Goal: Information Seeking & Learning: Compare options

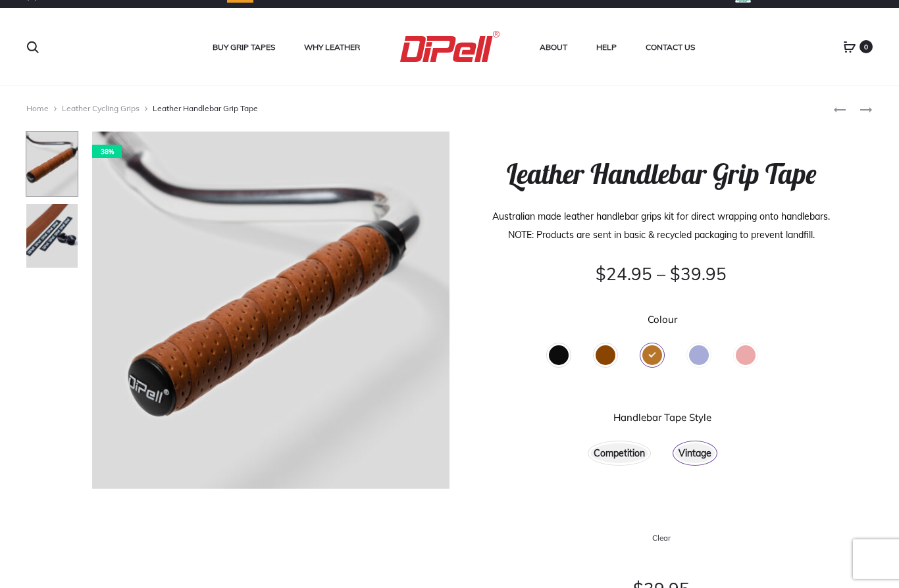
scroll to position [20, 0]
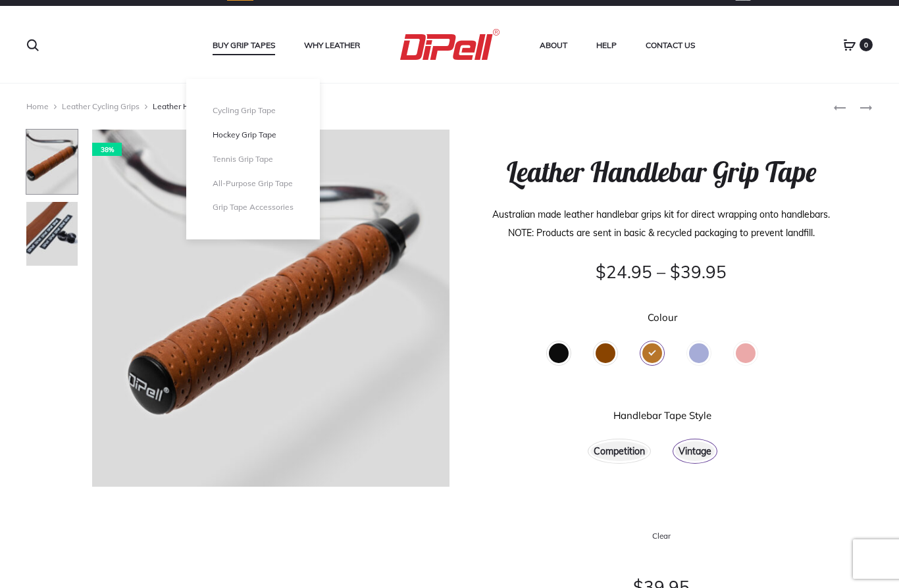
click at [242, 135] on link "Hockey Grip Tape" at bounding box center [252, 135] width 81 height 11
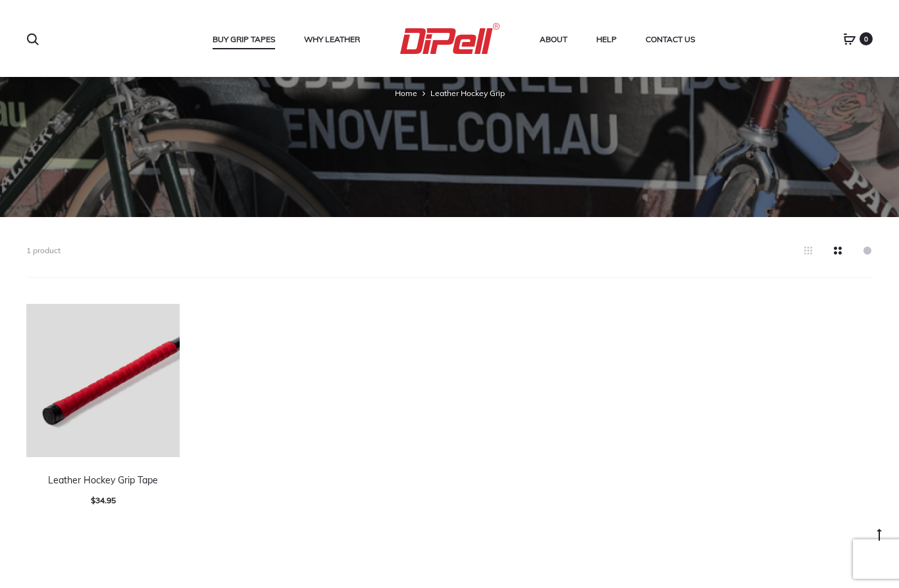
scroll to position [234, 0]
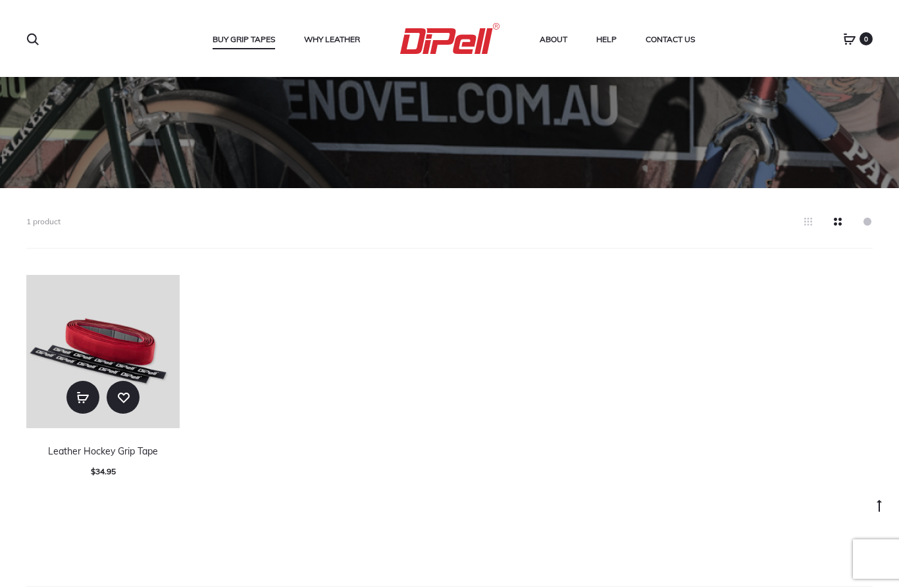
click at [117, 325] on img at bounding box center [102, 351] width 153 height 153
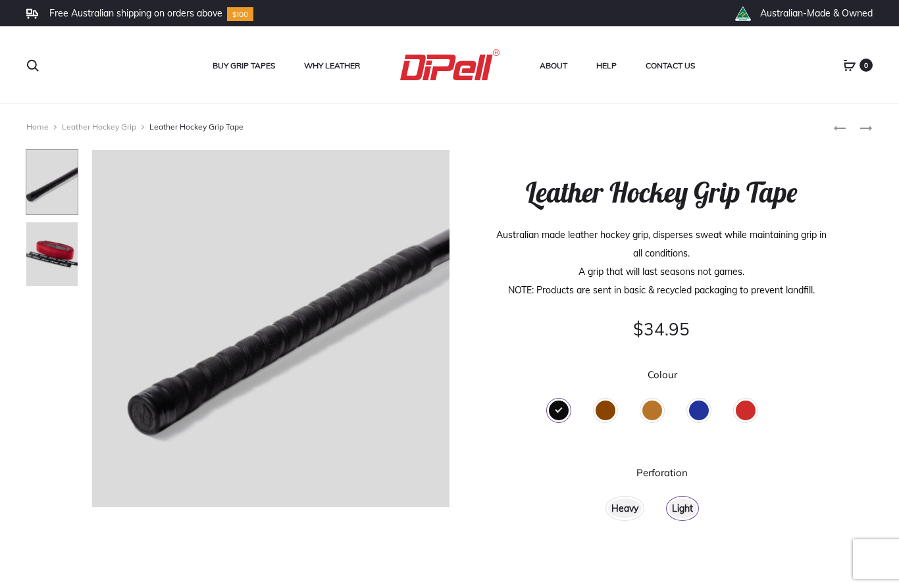
click at [604, 412] on div "Brown" at bounding box center [605, 411] width 20 height 20
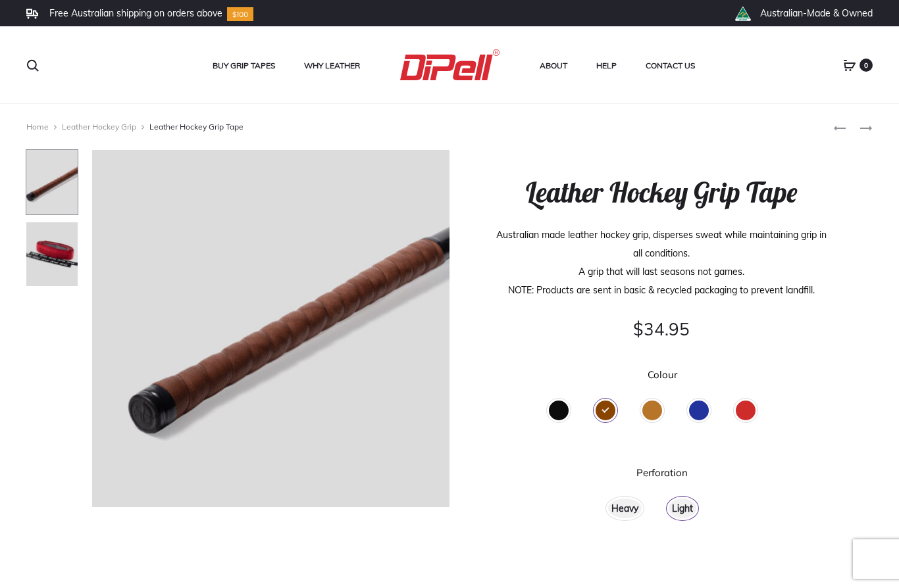
click at [658, 413] on div "Tan" at bounding box center [652, 411] width 20 height 20
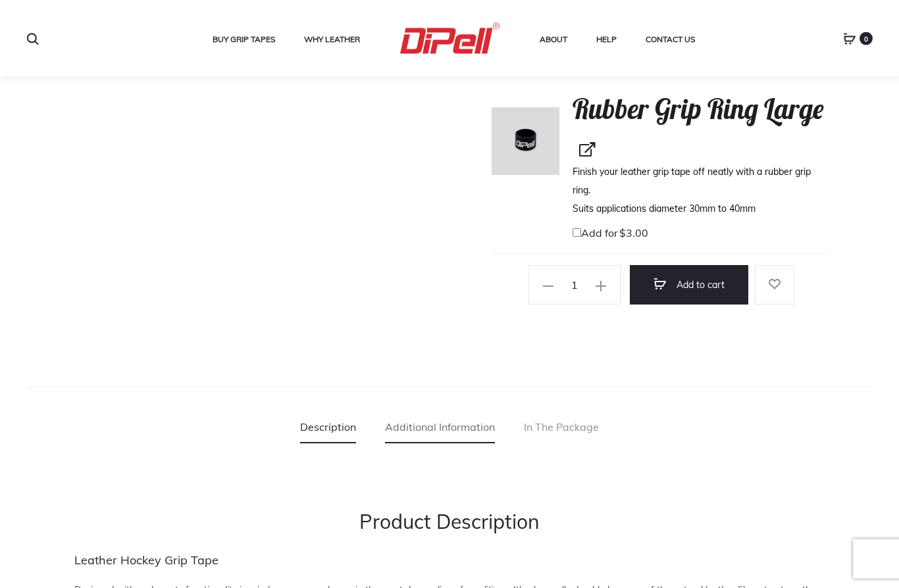
scroll to position [588, 0]
click at [466, 411] on link "Additional Information" at bounding box center [440, 427] width 110 height 33
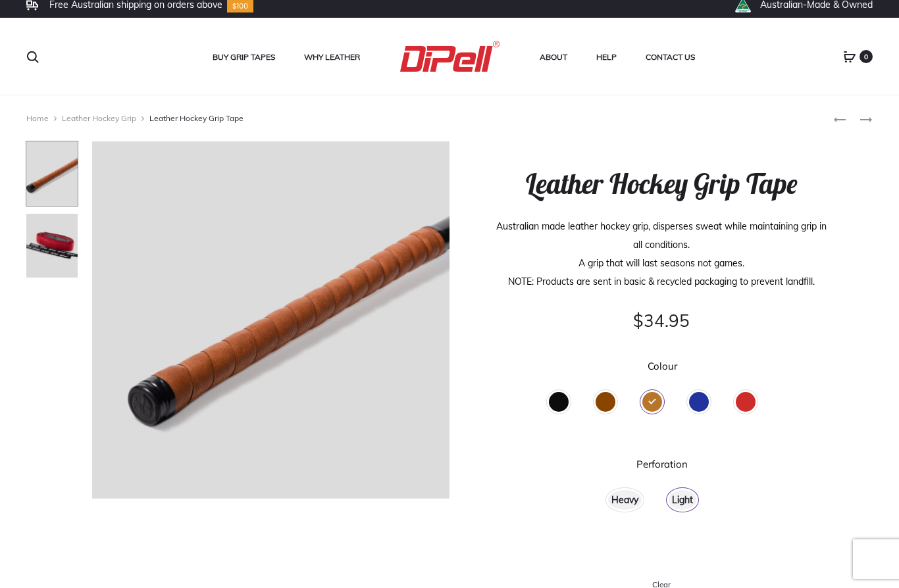
scroll to position [6, 0]
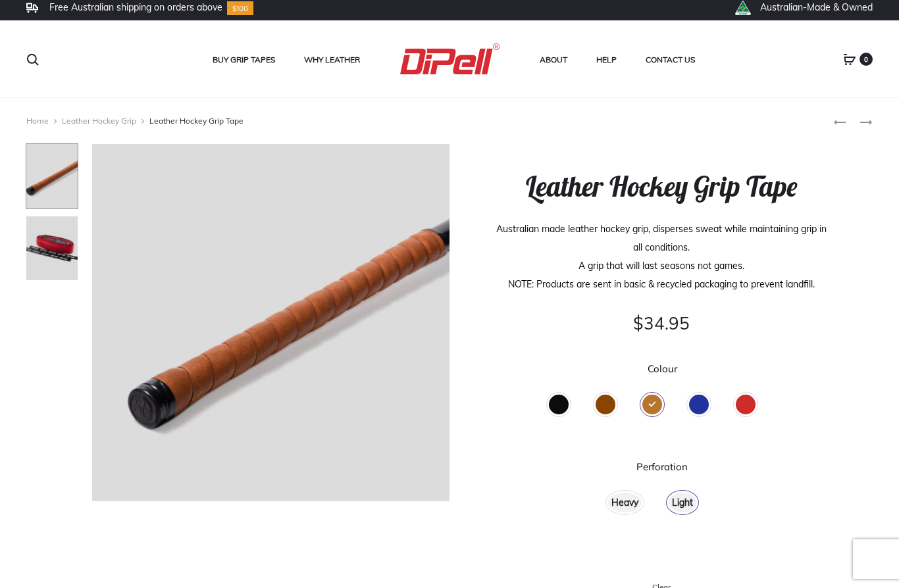
click at [629, 506] on div "Heavy" at bounding box center [625, 503] width 34 height 20
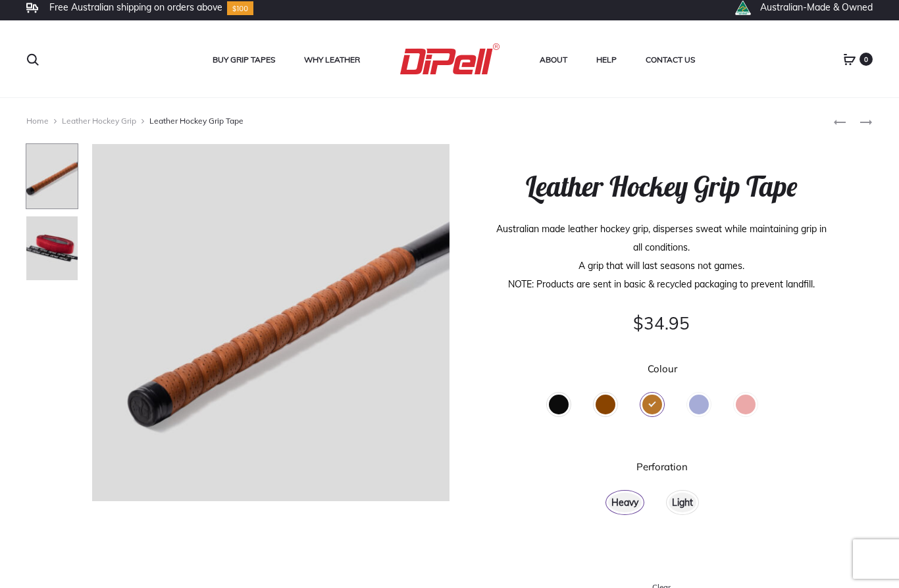
click at [608, 404] on div "Brown" at bounding box center [605, 405] width 20 height 20
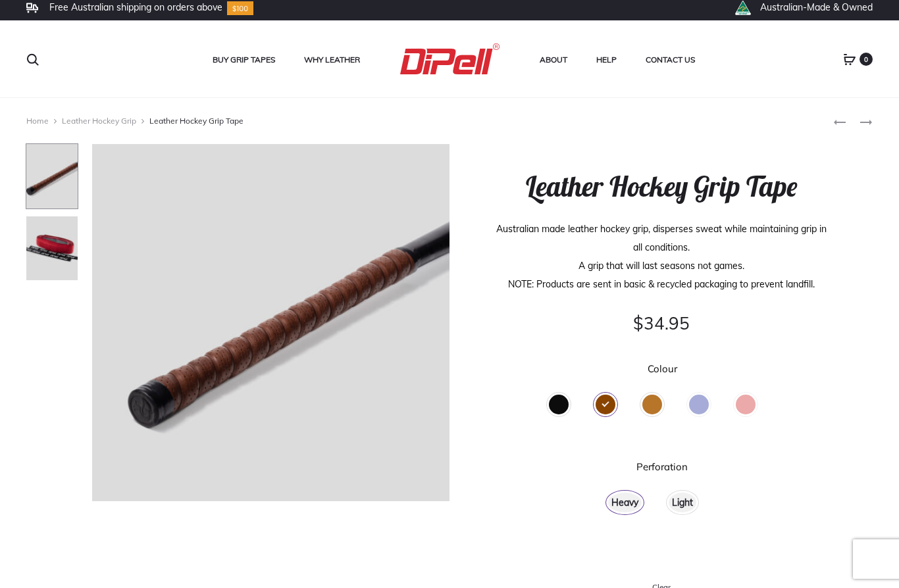
click at [692, 408] on div "Blue" at bounding box center [699, 405] width 20 height 20
click at [751, 400] on div "Red" at bounding box center [745, 405] width 20 height 20
click at [657, 405] on div "Tan" at bounding box center [652, 405] width 20 height 20
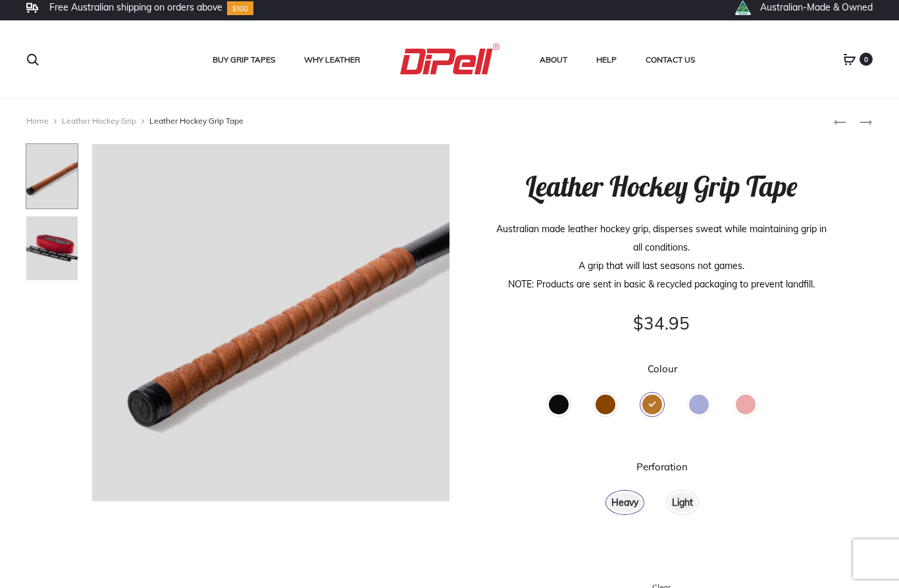
click at [610, 403] on div "Brown" at bounding box center [605, 405] width 20 height 20
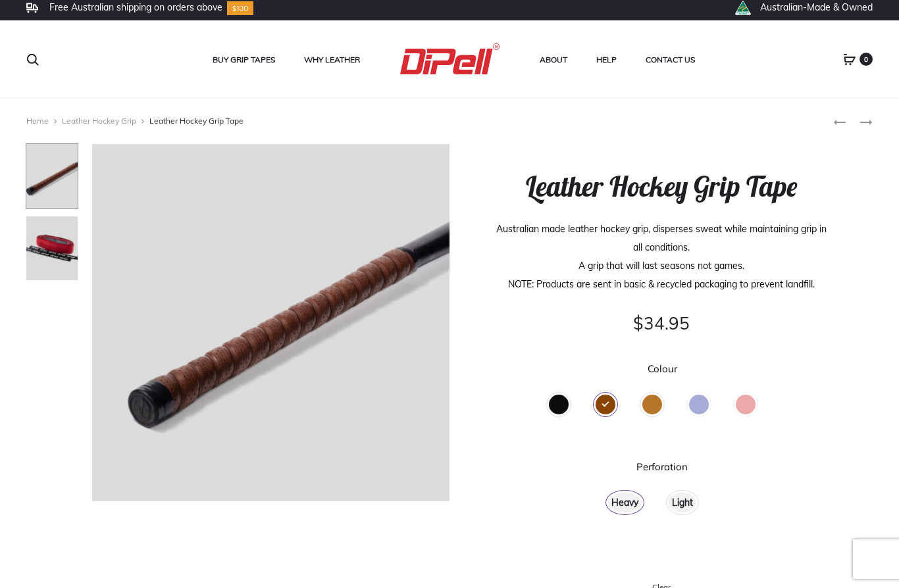
click at [562, 403] on div "Black" at bounding box center [559, 405] width 20 height 20
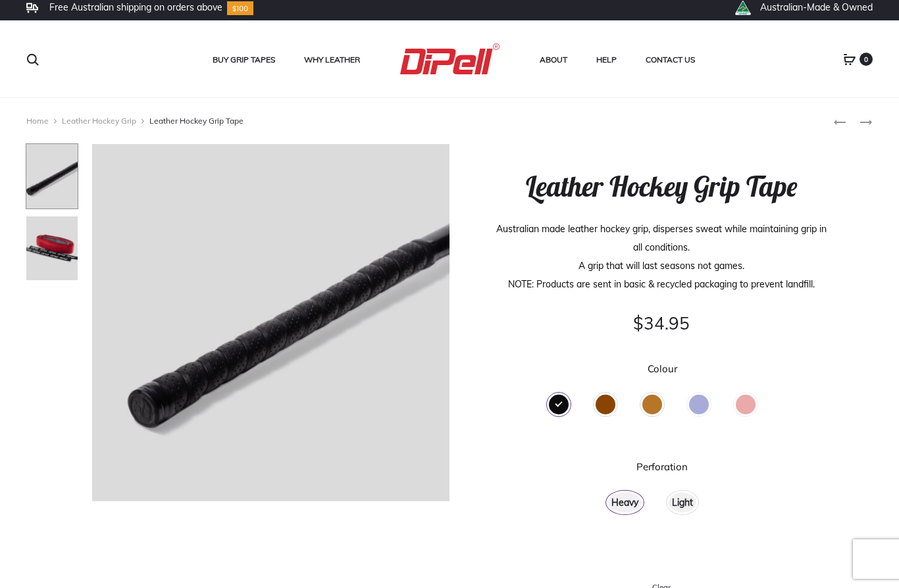
scroll to position [0, 0]
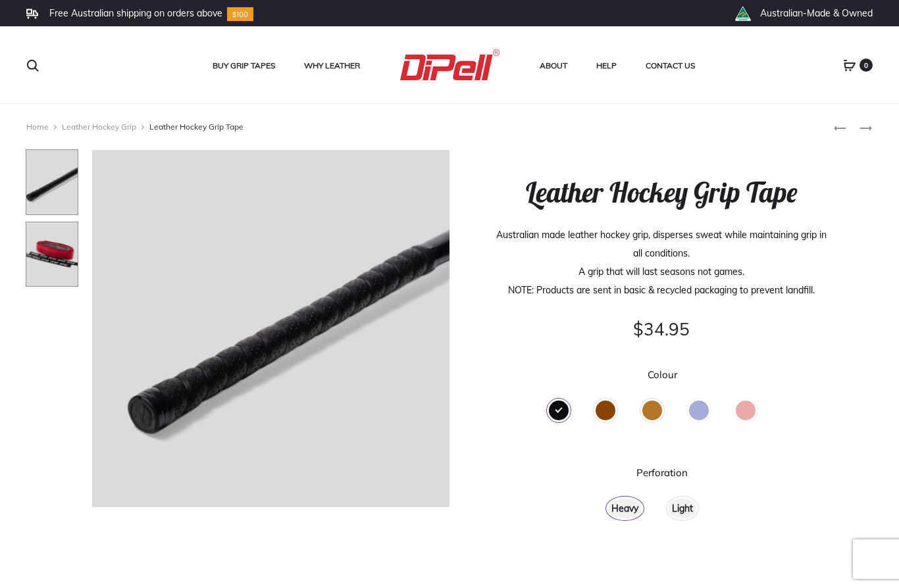
click at [51, 243] on img at bounding box center [52, 255] width 53 height 66
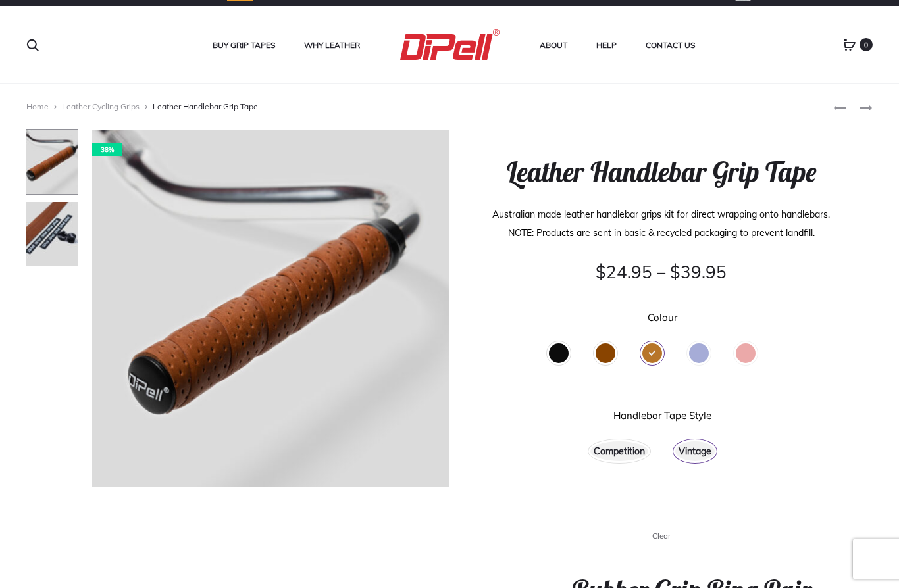
scroll to position [20, 0]
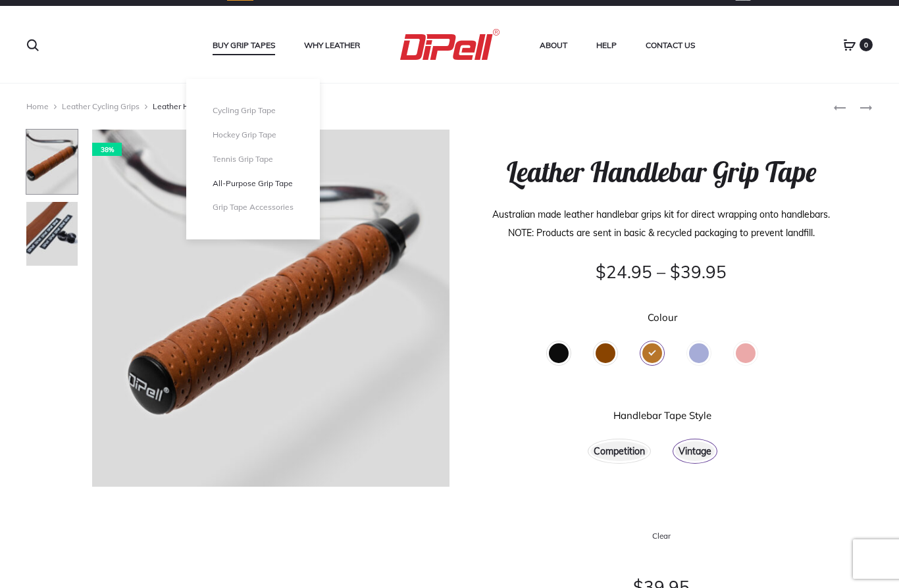
click at [255, 184] on link "All-Purpose Grip Tape" at bounding box center [252, 183] width 81 height 11
click at [241, 154] on link "Tennis Grip Tape" at bounding box center [252, 159] width 81 height 11
click at [245, 111] on link "Cycling Grip Tape" at bounding box center [252, 110] width 81 height 11
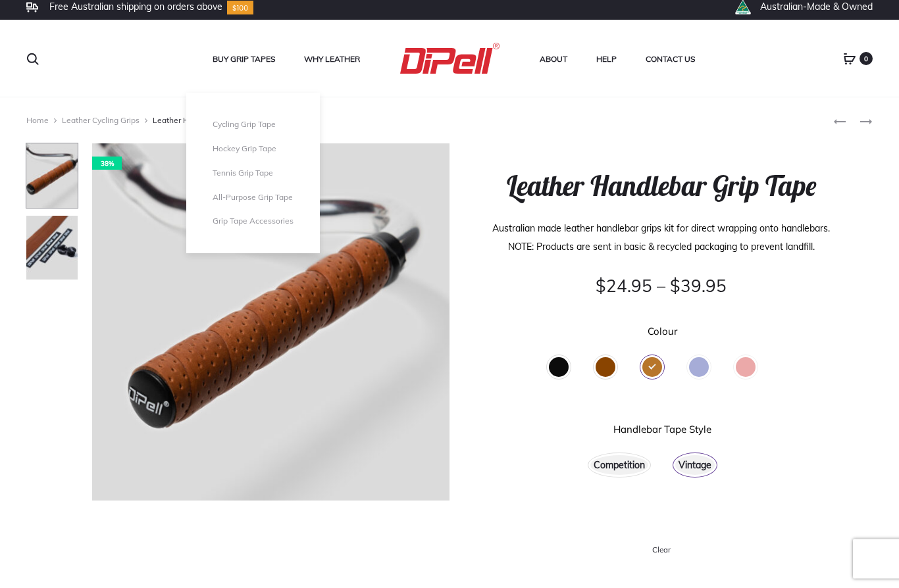
scroll to position [0, 0]
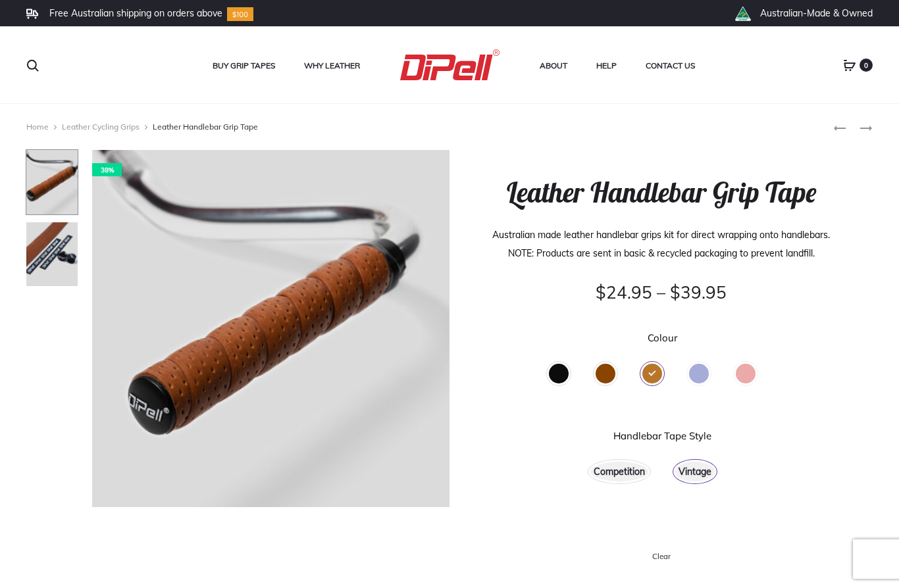
click at [144, 80] on div "Buy Grip Tapes Cycling Grip Tape Hockey Grip Tape Tennis Grip Tape All-Purpose …" at bounding box center [449, 64] width 610 height 31
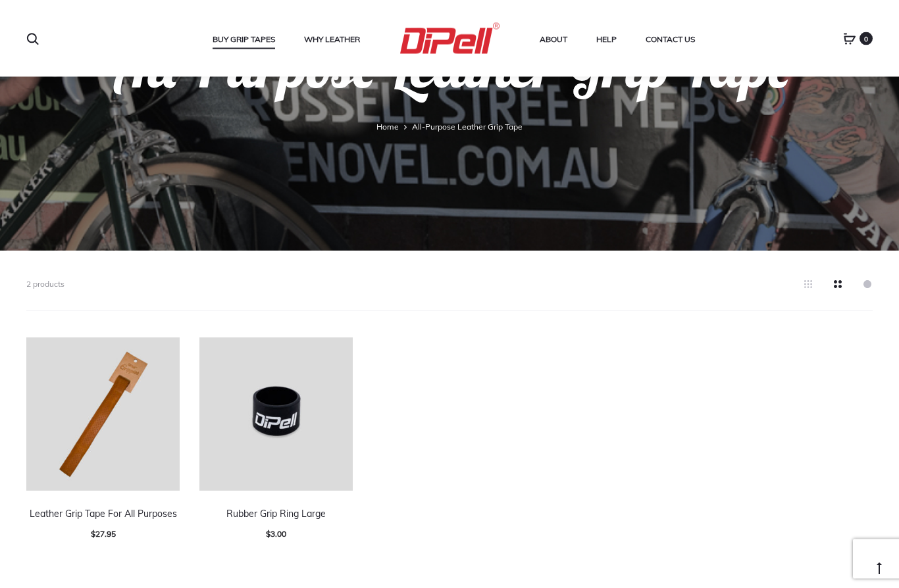
scroll to position [234, 0]
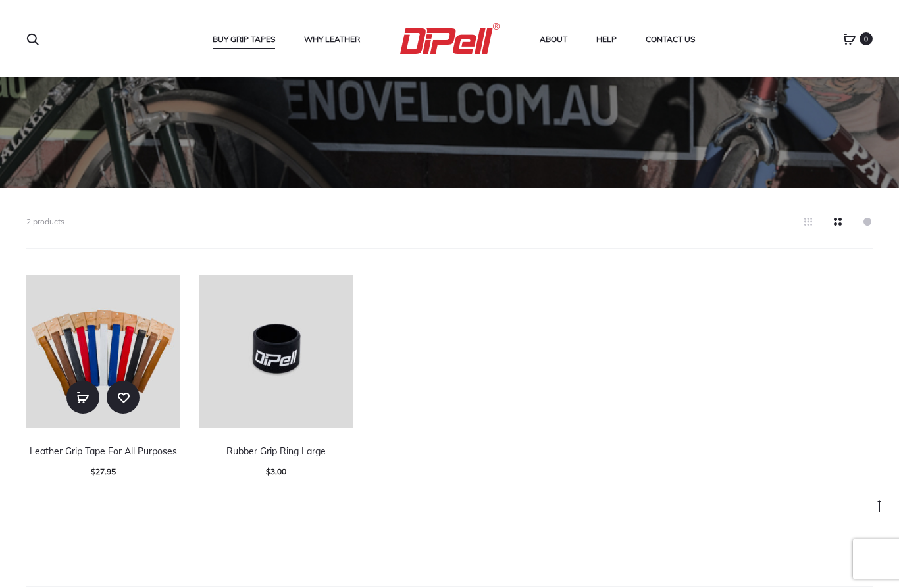
click at [135, 347] on img at bounding box center [102, 351] width 153 height 153
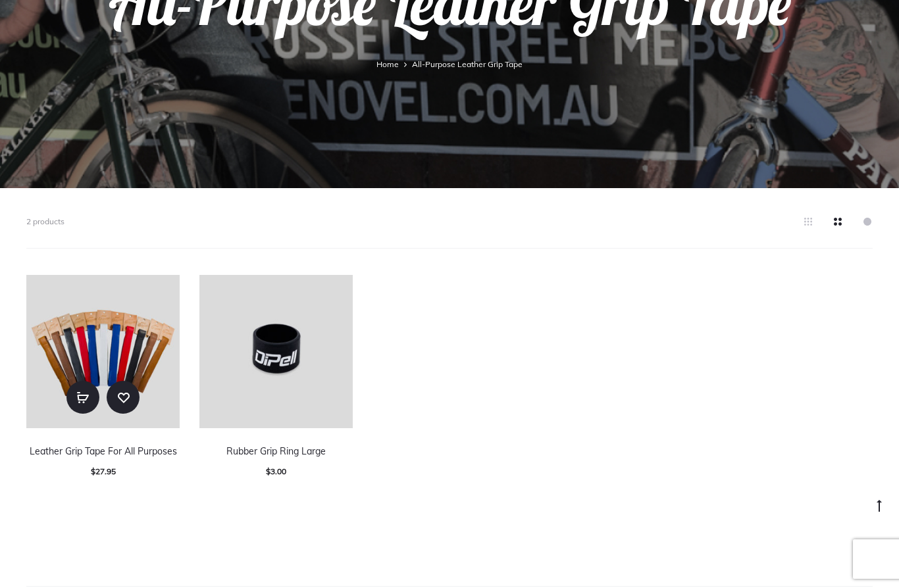
scroll to position [291, 0]
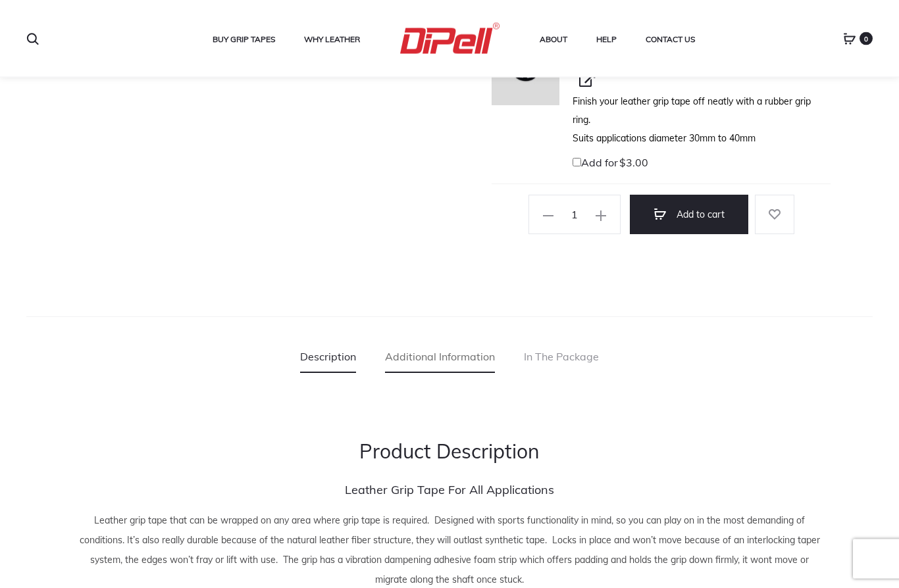
scroll to position [653, 0]
click at [441, 340] on link "Additional Information" at bounding box center [440, 356] width 110 height 33
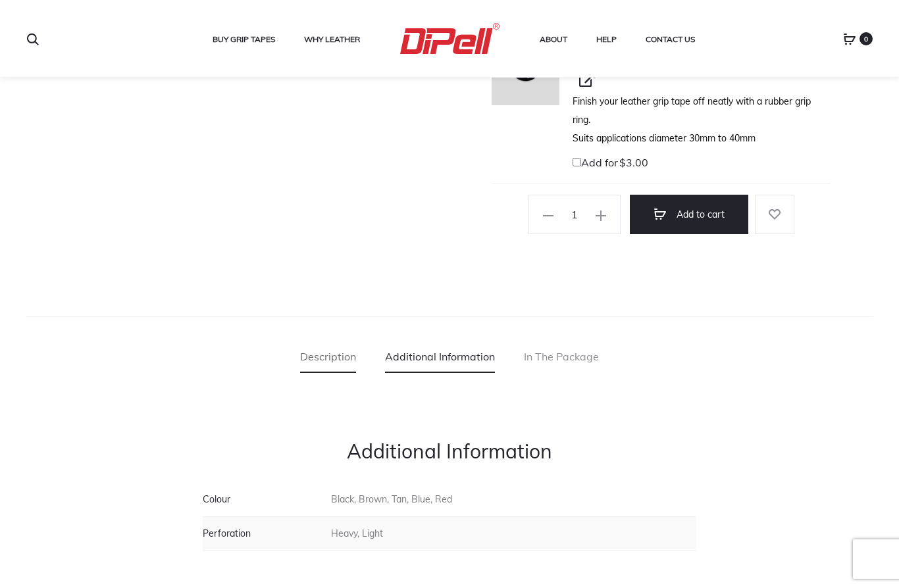
click at [342, 340] on link "Description" at bounding box center [328, 356] width 56 height 33
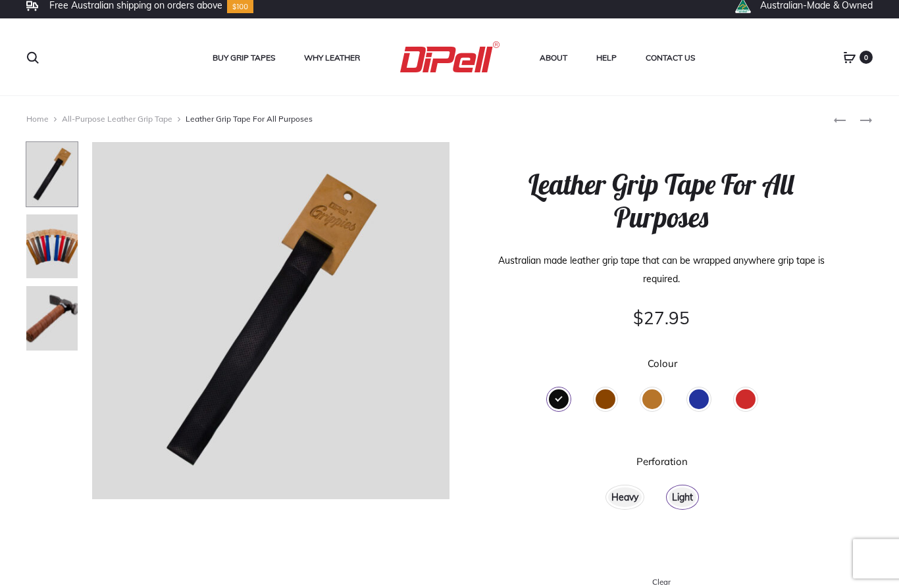
scroll to position [0, 0]
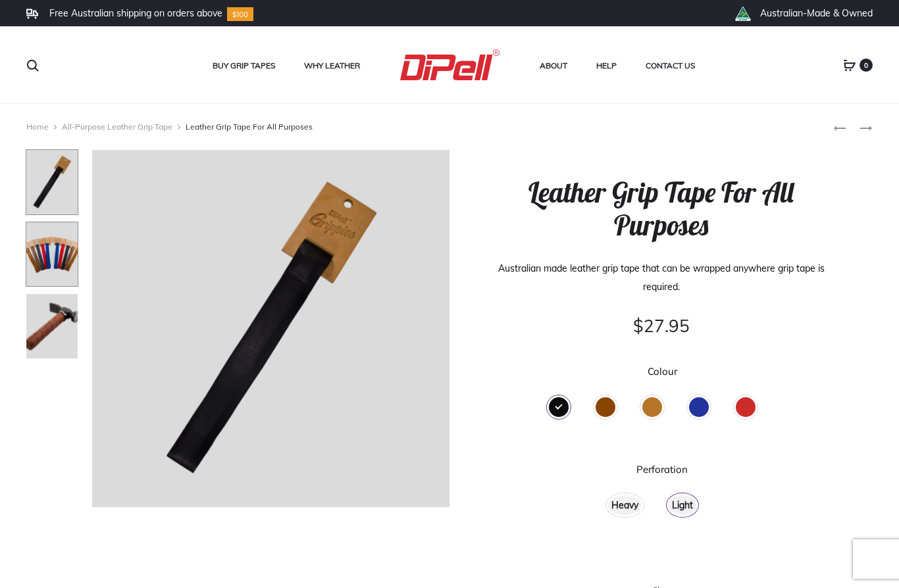
click at [68, 251] on img at bounding box center [52, 255] width 53 height 66
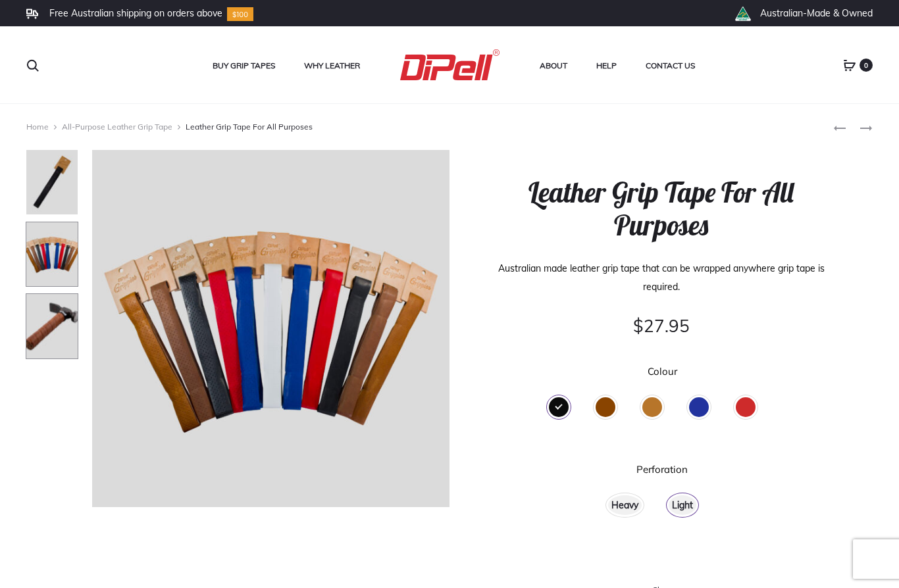
click at [66, 342] on img at bounding box center [52, 326] width 53 height 66
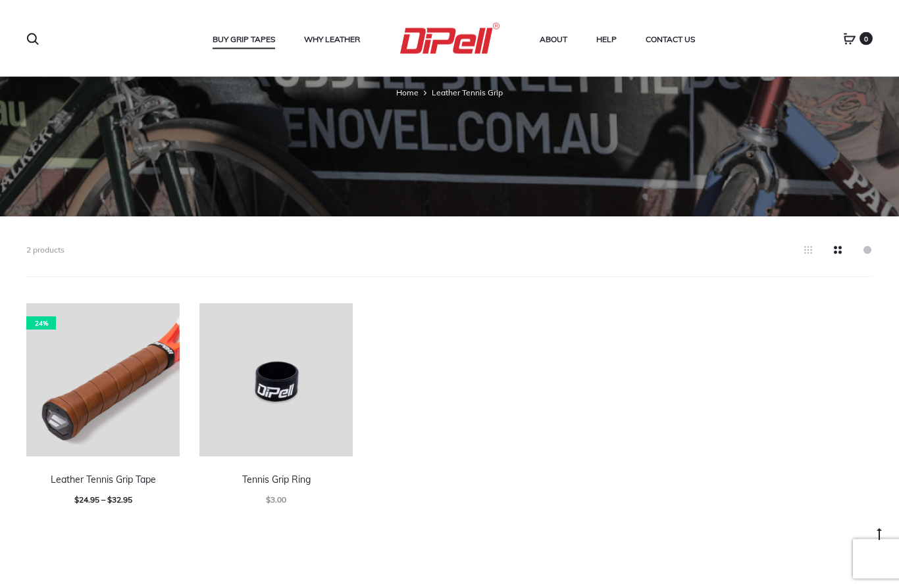
scroll to position [234, 0]
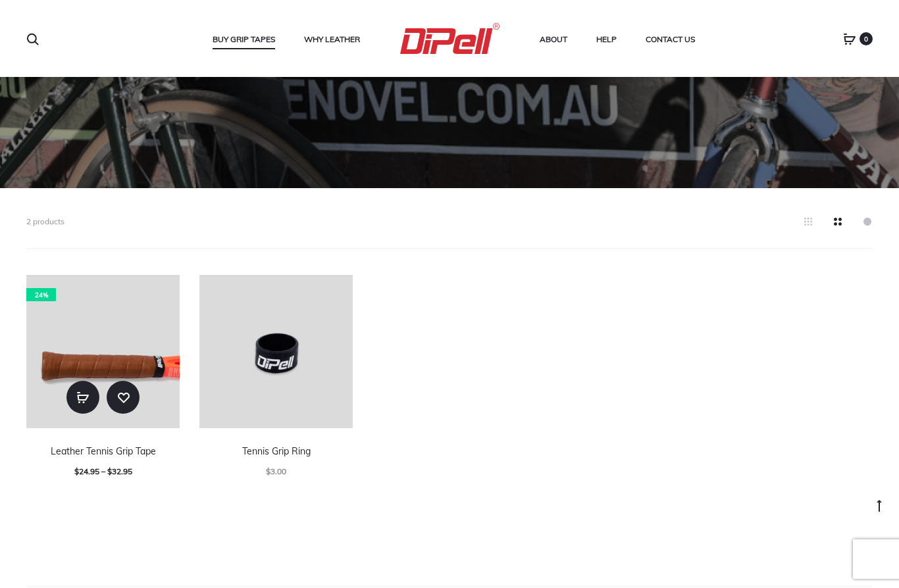
click at [124, 352] on img at bounding box center [102, 351] width 153 height 153
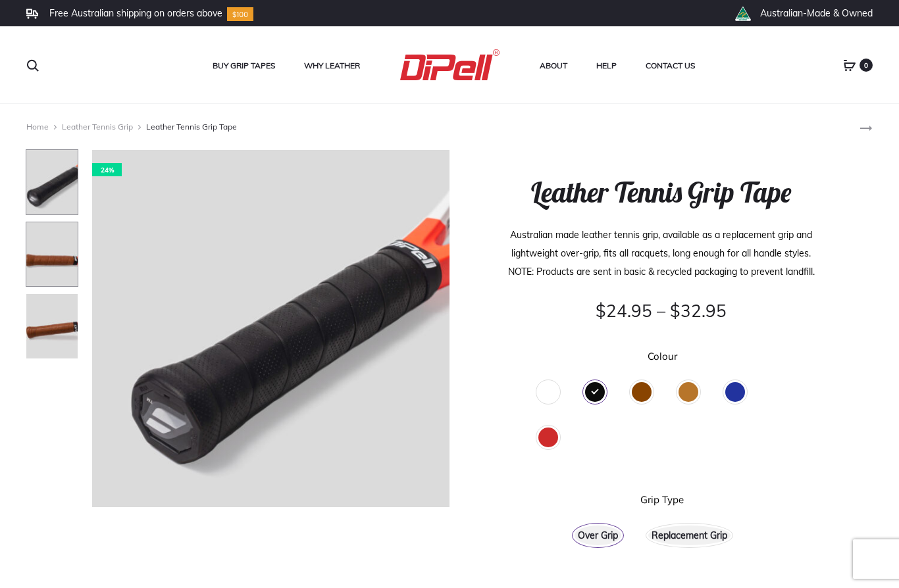
click at [50, 252] on img at bounding box center [52, 255] width 53 height 66
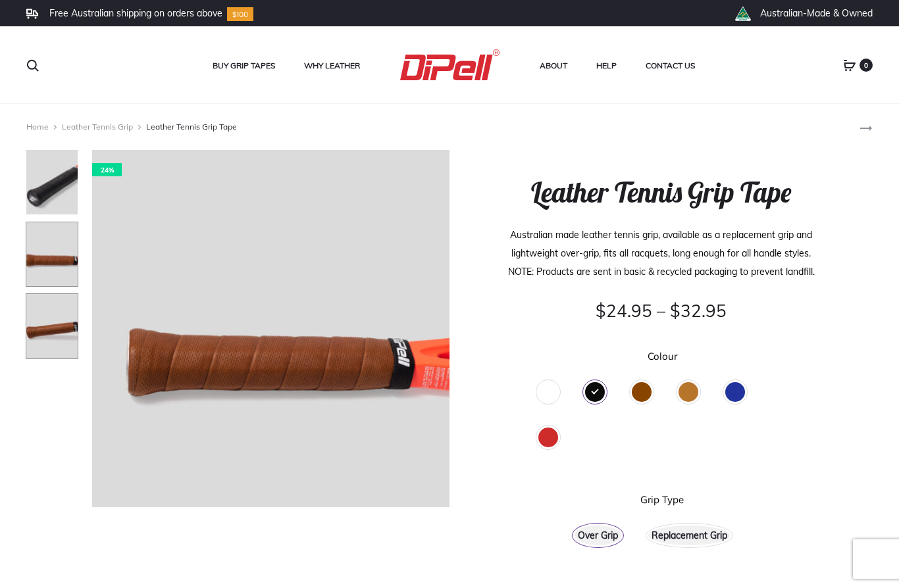
click at [44, 324] on img at bounding box center [52, 326] width 53 height 66
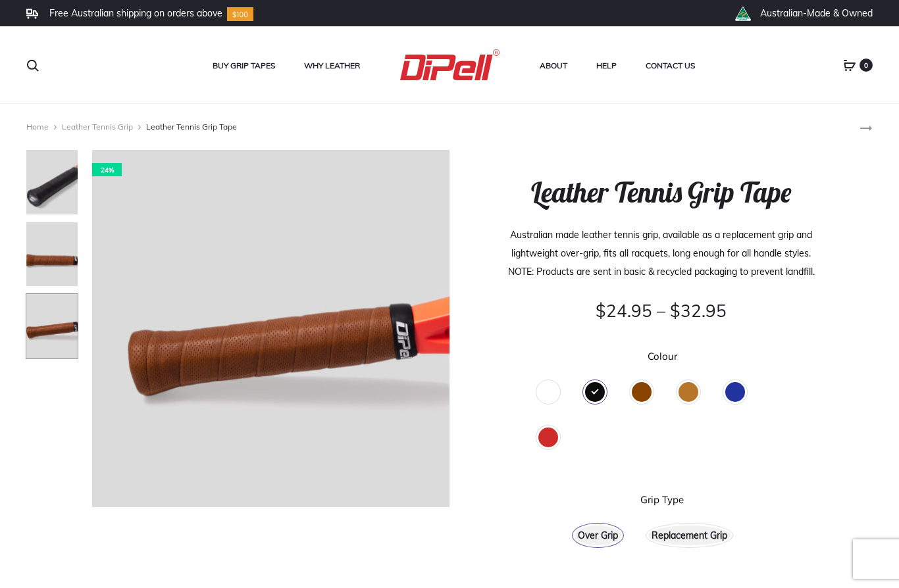
click at [554, 389] on div "White" at bounding box center [548, 392] width 20 height 20
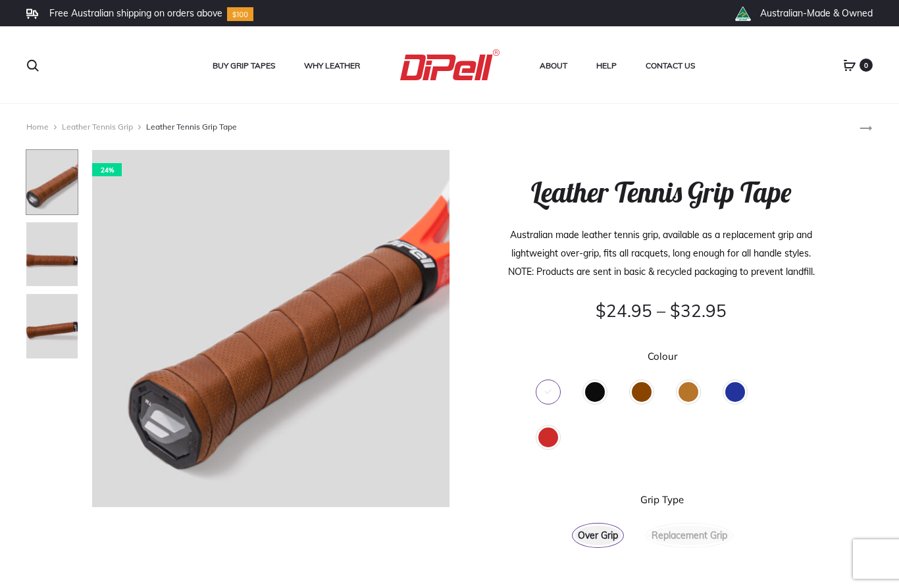
click at [603, 394] on div "Black" at bounding box center [595, 392] width 20 height 20
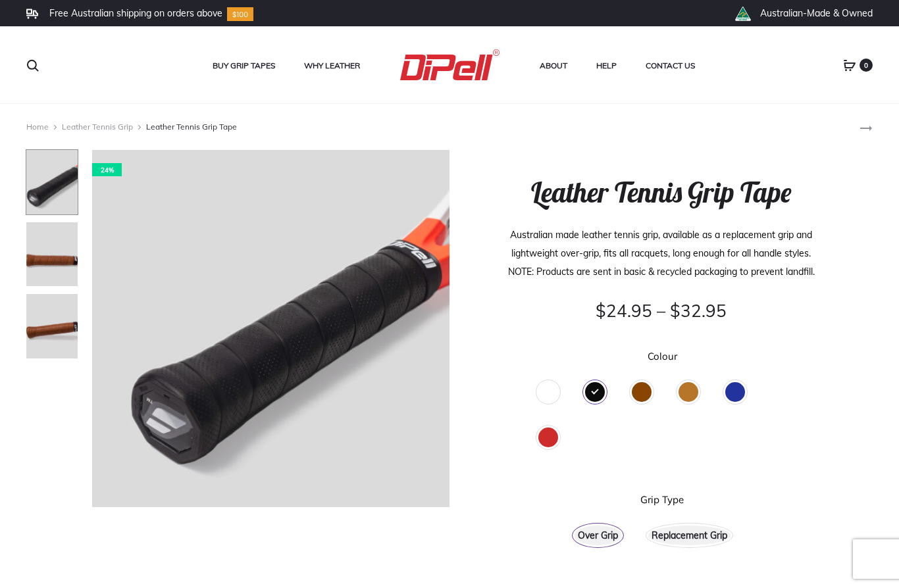
click at [635, 395] on div "Brown" at bounding box center [642, 392] width 20 height 20
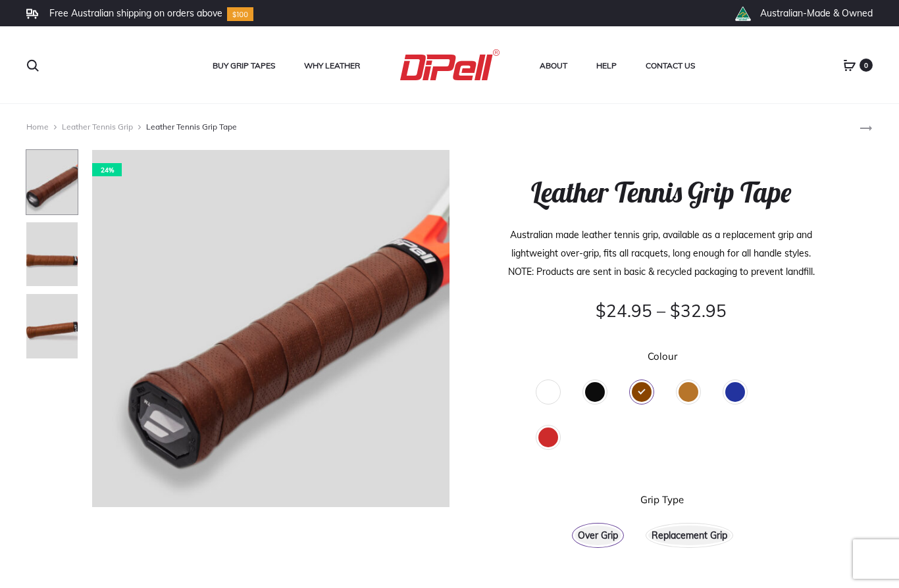
click at [689, 395] on div "Tan" at bounding box center [688, 392] width 20 height 20
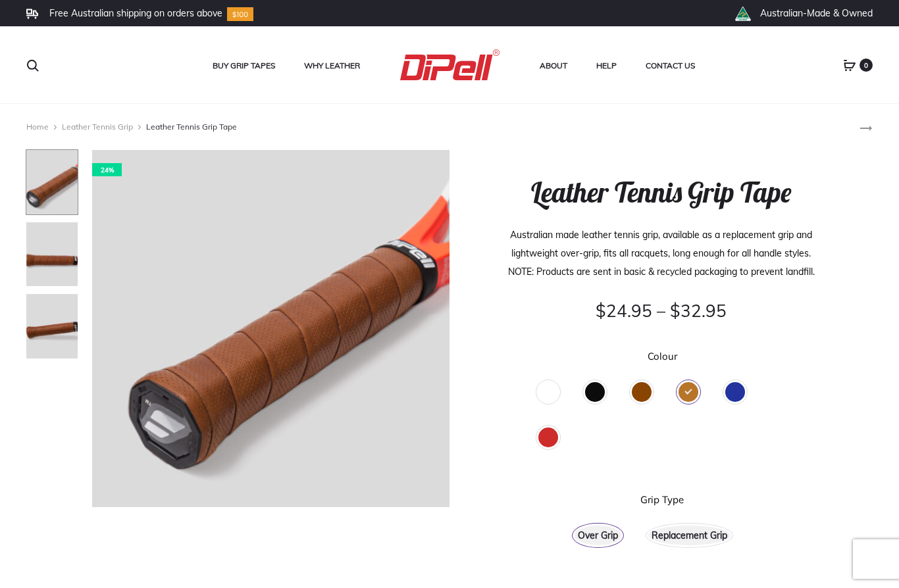
click at [731, 393] on div "Blue" at bounding box center [735, 392] width 20 height 20
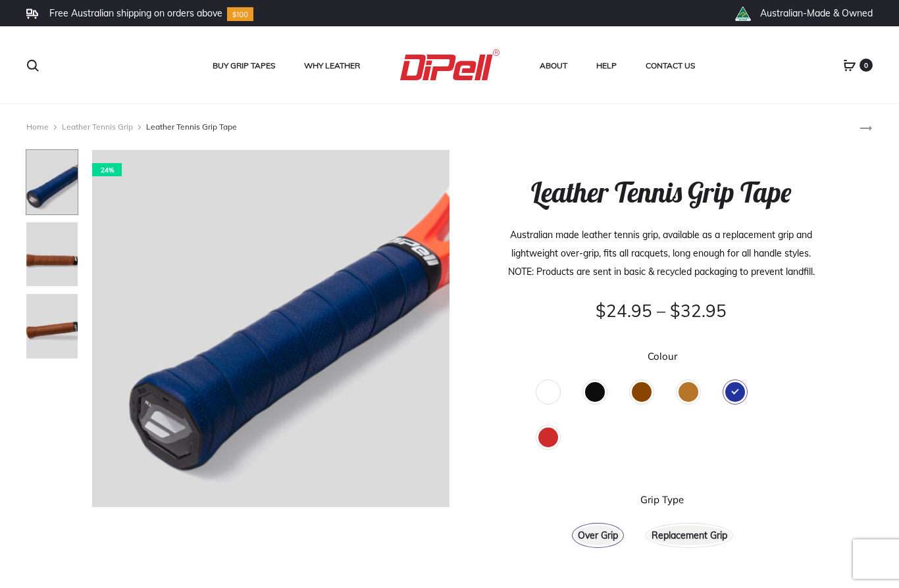
click at [552, 440] on div "Red" at bounding box center [548, 438] width 20 height 20
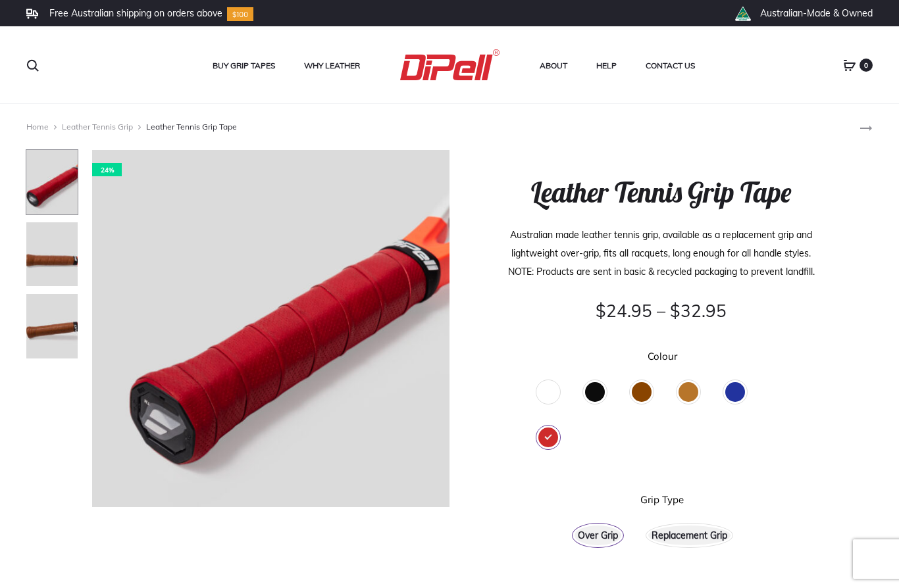
click at [641, 395] on div "Brown" at bounding box center [642, 392] width 20 height 20
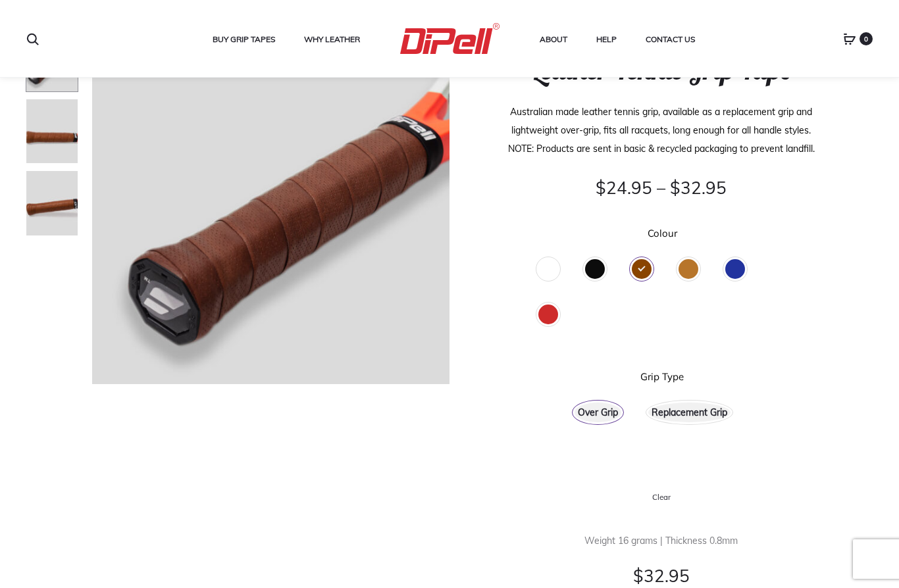
scroll to position [122, 0]
click at [678, 412] on div "Replacement Grip" at bounding box center [689, 413] width 82 height 20
click at [605, 411] on div "Over Grip" at bounding box center [597, 413] width 47 height 20
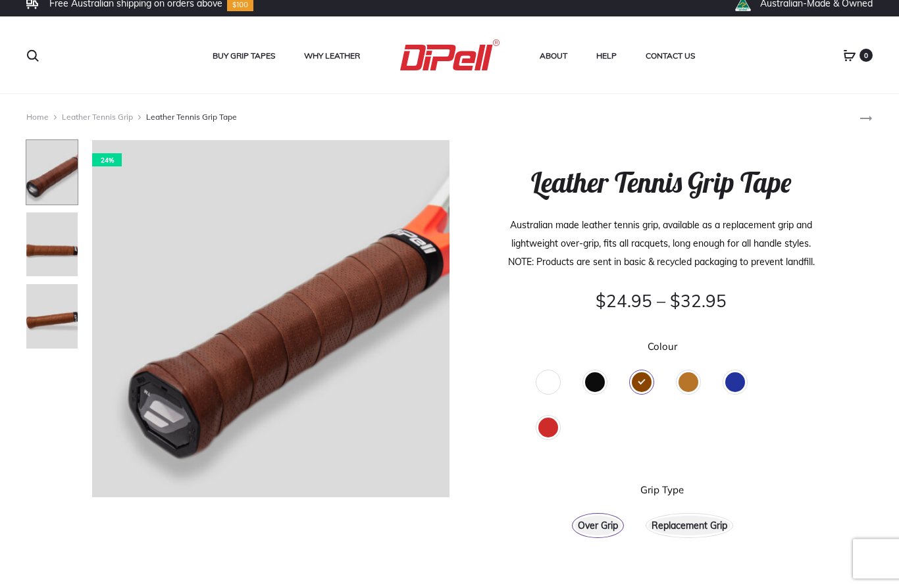
scroll to position [0, 0]
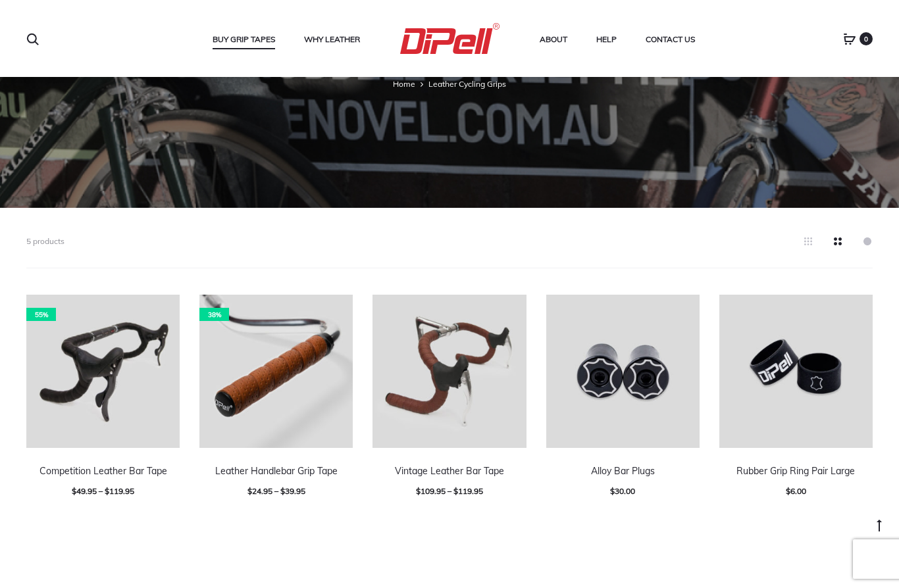
scroll to position [234, 0]
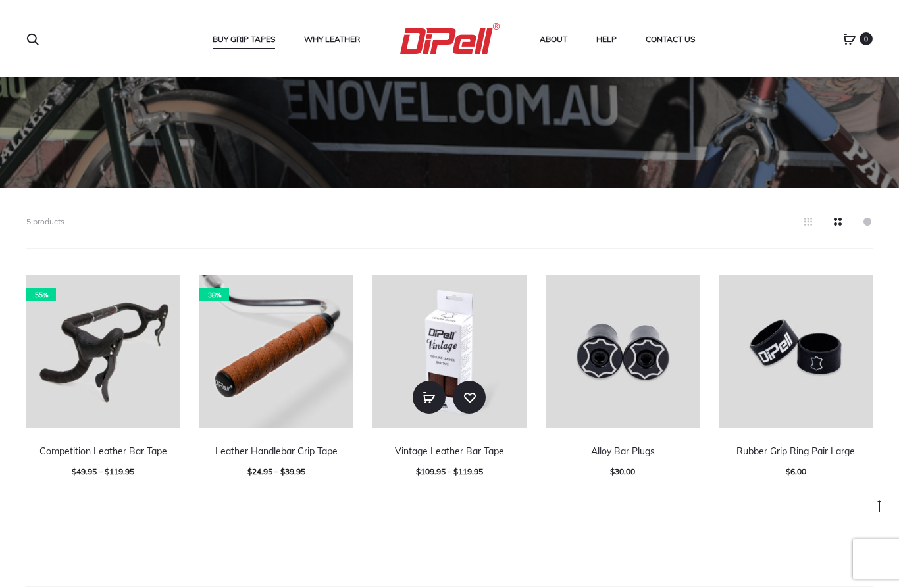
click at [468, 369] on img at bounding box center [448, 351] width 153 height 153
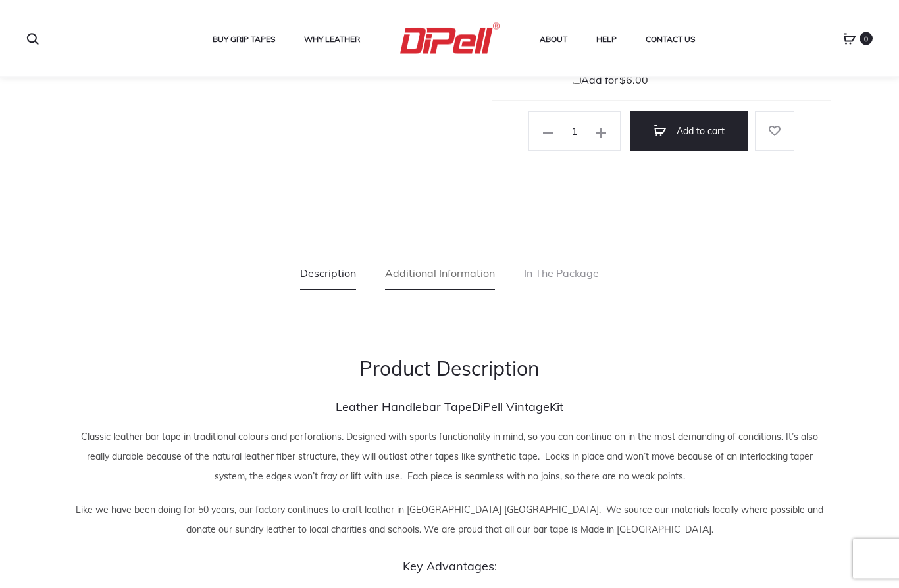
scroll to position [728, 0]
click at [452, 270] on link "Additional Information" at bounding box center [440, 273] width 110 height 33
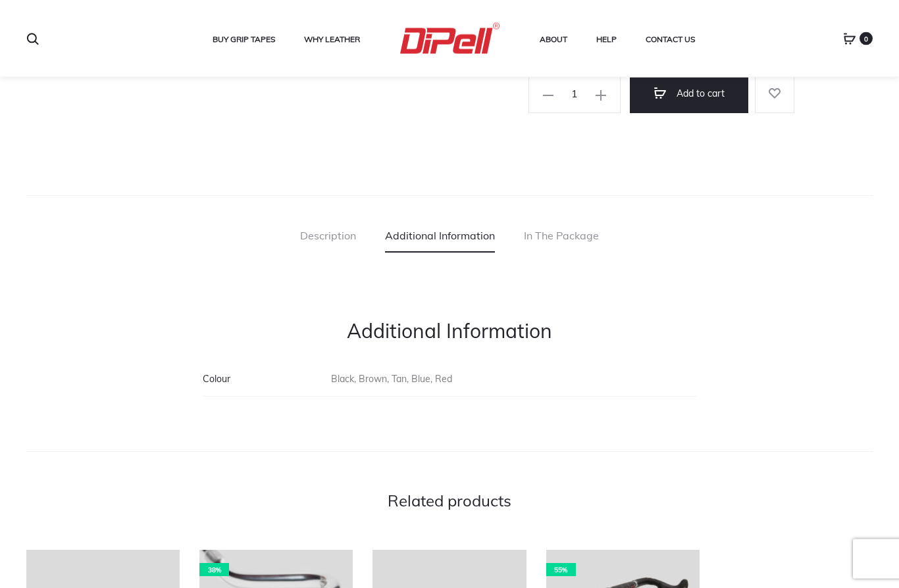
scroll to position [764, 0]
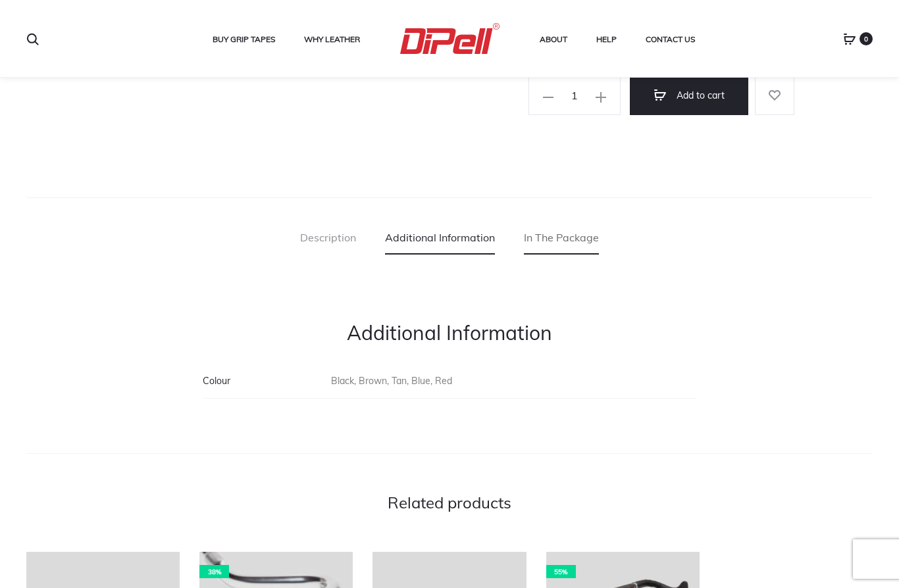
click at [552, 237] on link "In The Package" at bounding box center [561, 237] width 75 height 33
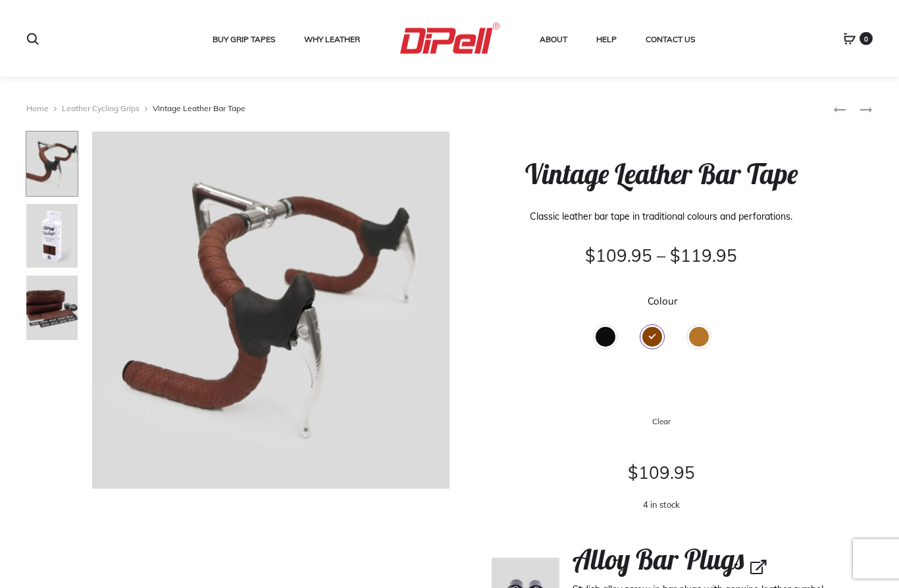
scroll to position [0, 0]
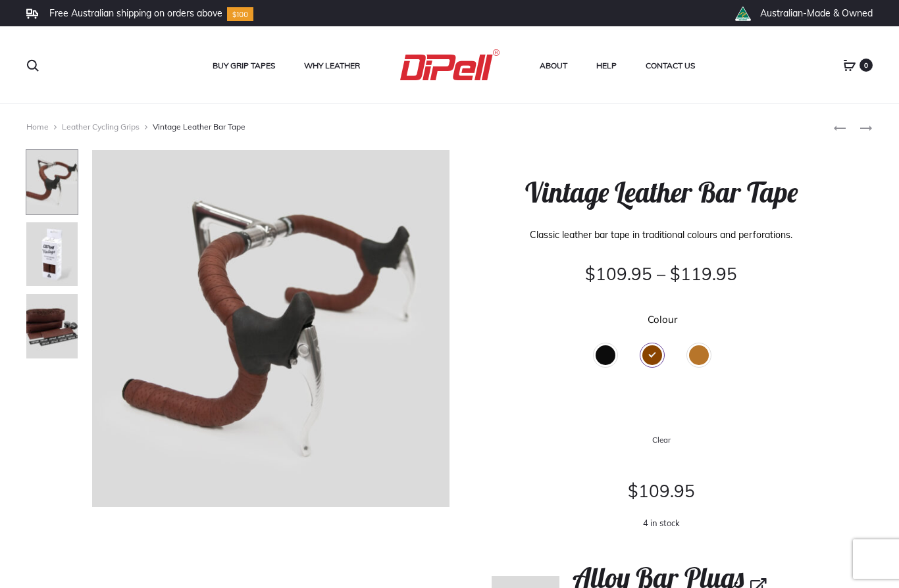
click at [610, 353] on div "Black" at bounding box center [605, 355] width 20 height 20
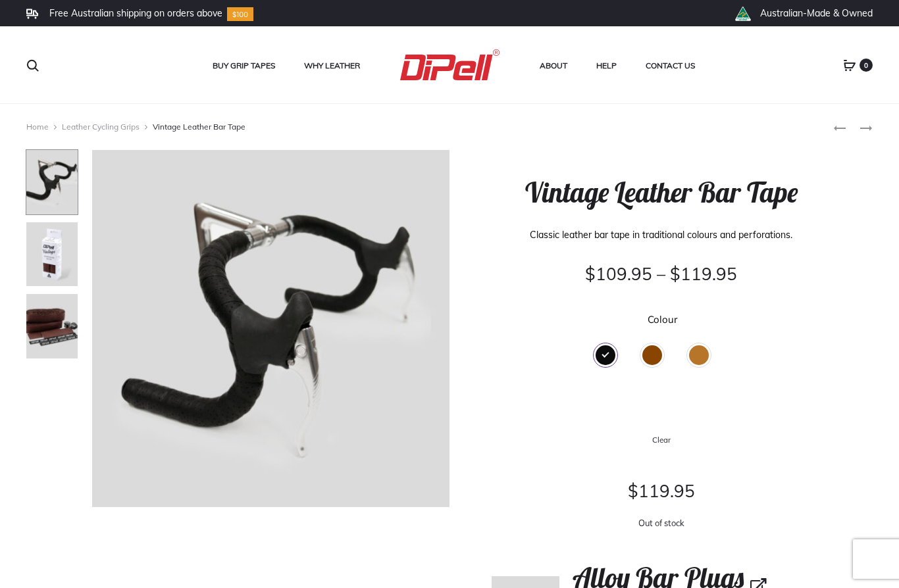
click at [693, 356] on div "Tan" at bounding box center [699, 355] width 20 height 20
